Goal: Transaction & Acquisition: Purchase product/service

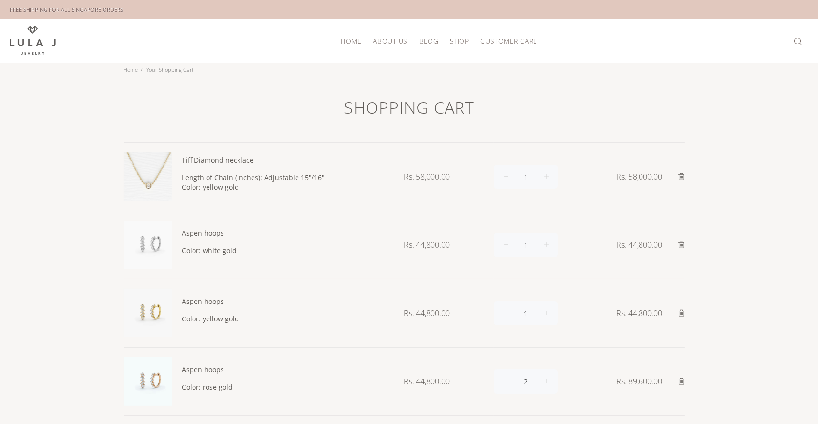
click at [45, 40] on img at bounding box center [33, 40] width 46 height 29
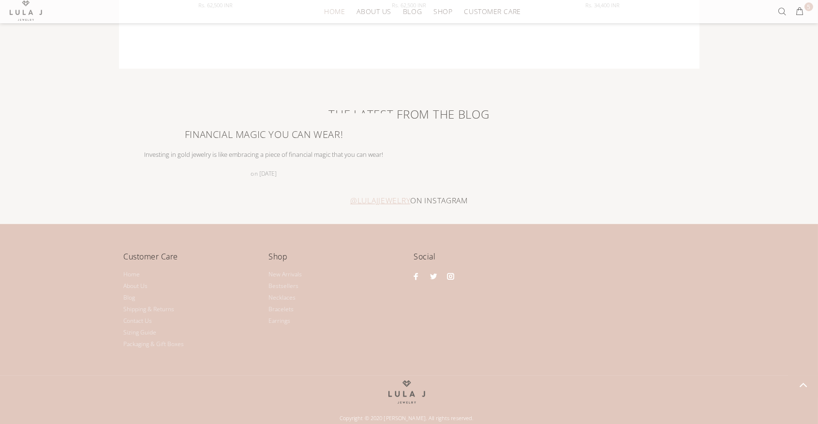
scroll to position [1177, 0]
